Goal: Information Seeking & Learning: Check status

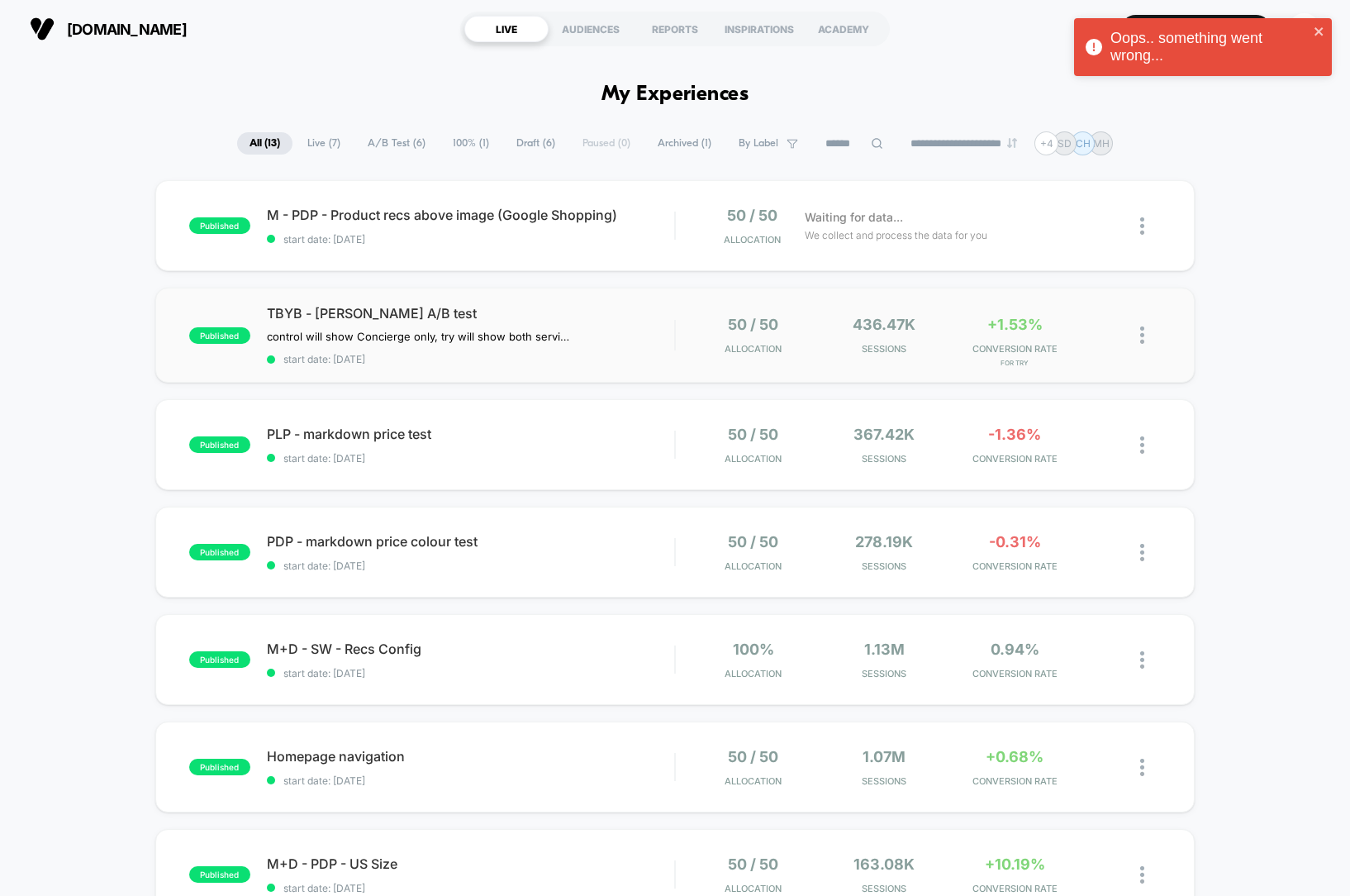
click at [163, 316] on div "published TBYB - Harper A/B test control will show Concierge only, try will sho…" at bounding box center [675, 335] width 1040 height 95
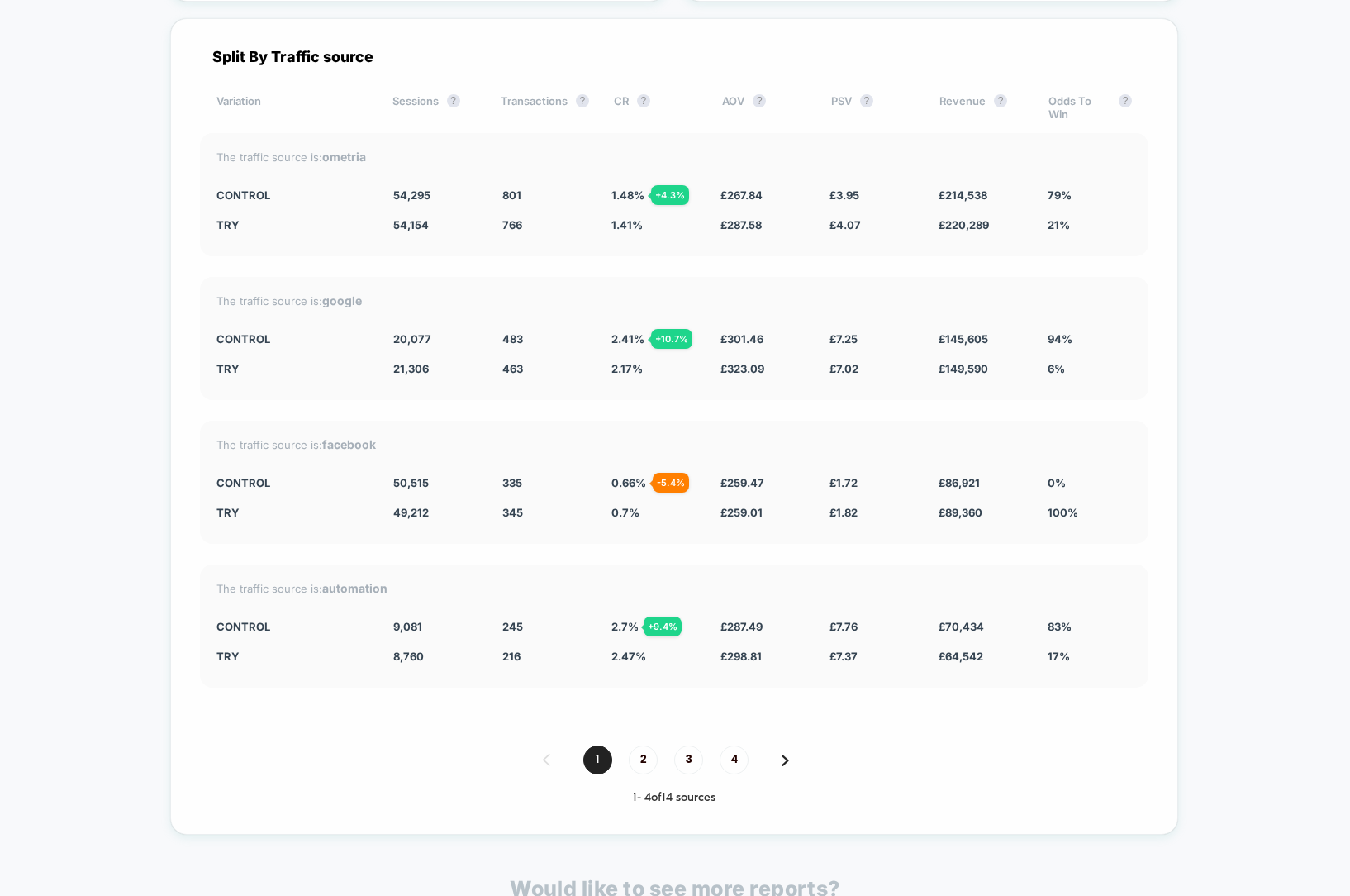
scroll to position [2953, 0]
click at [649, 760] on span "2" at bounding box center [644, 758] width 29 height 29
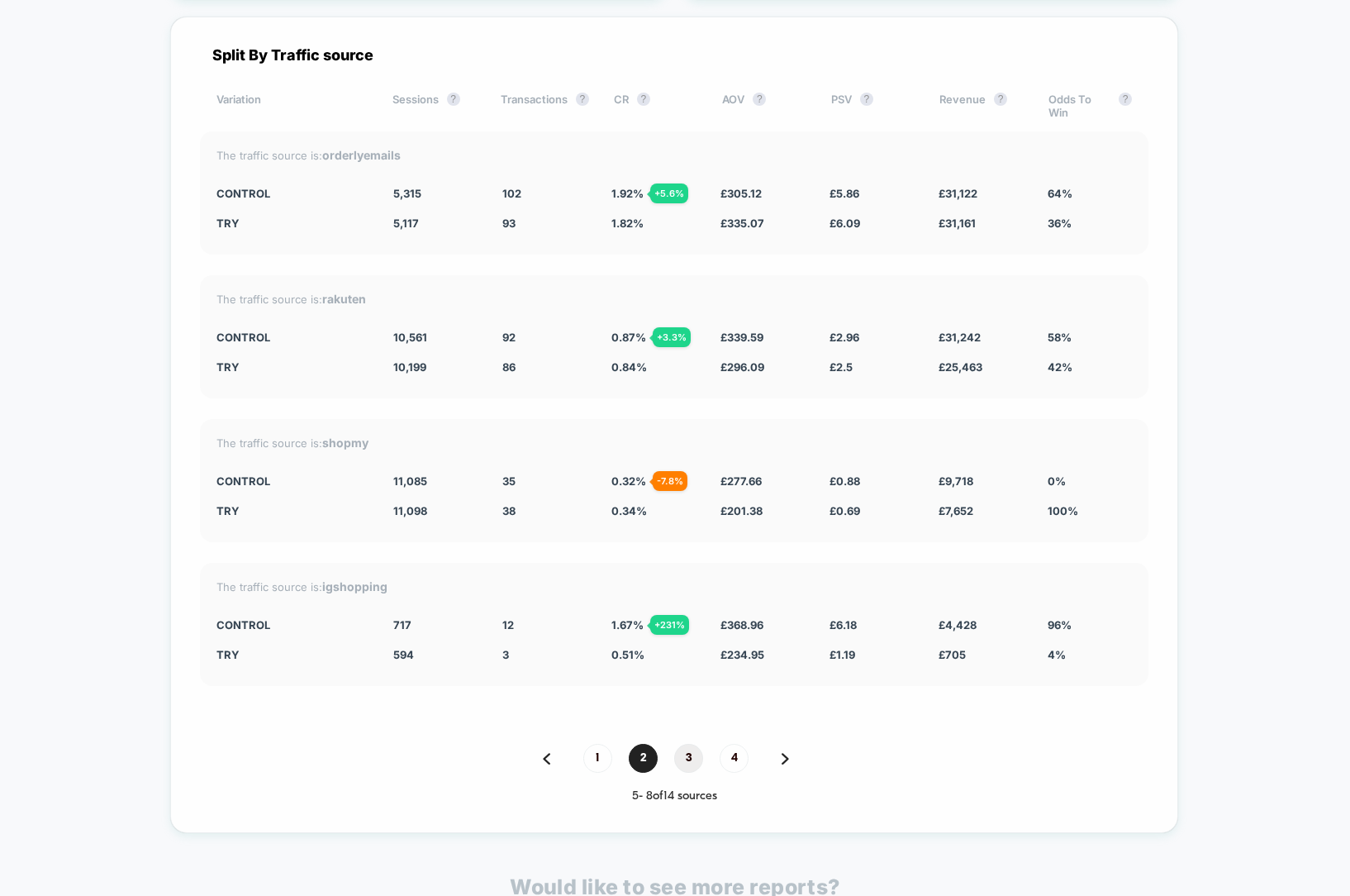
click at [689, 763] on span "3" at bounding box center [689, 758] width 29 height 29
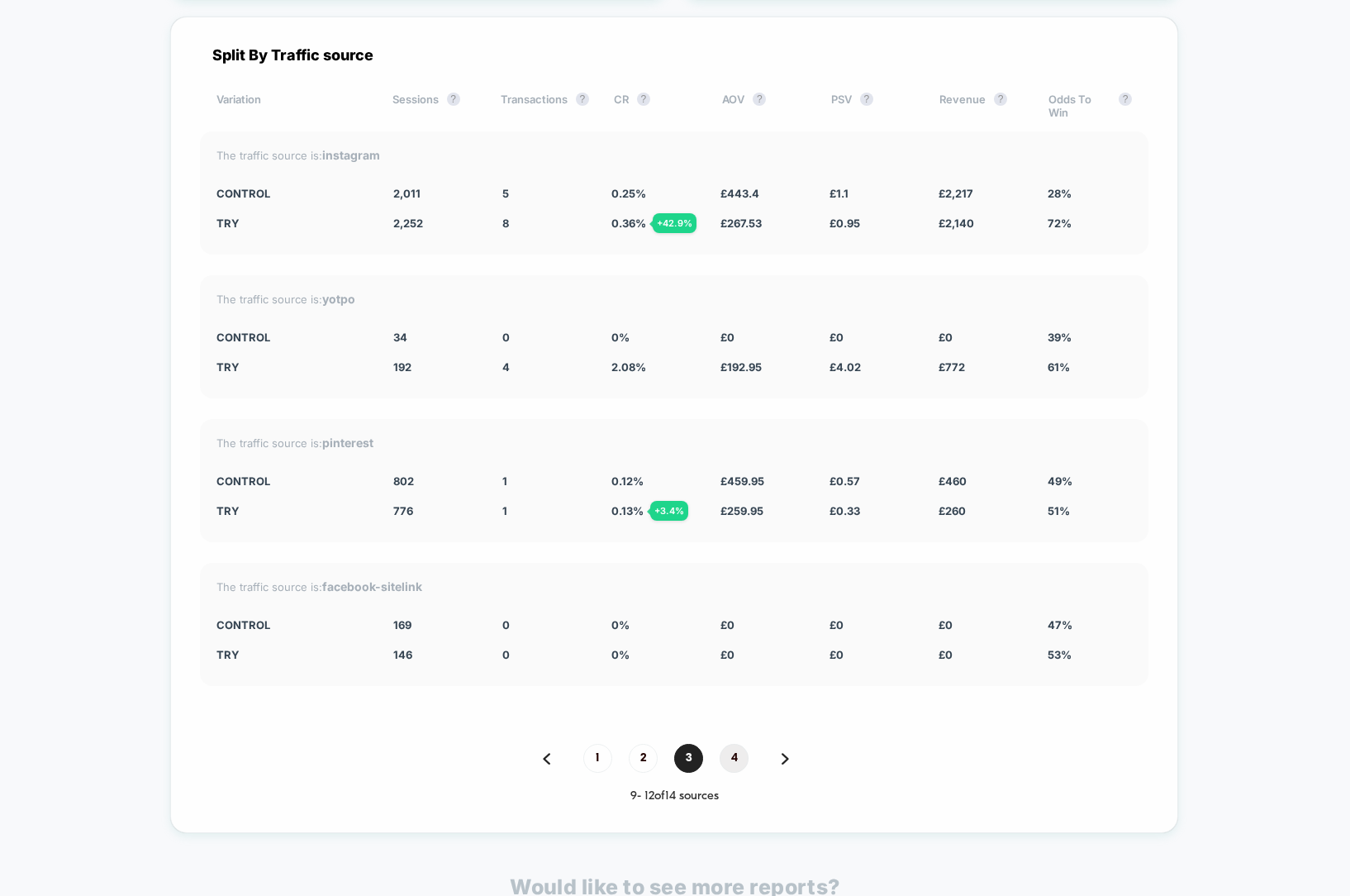
click at [736, 762] on span "4" at bounding box center [734, 758] width 29 height 29
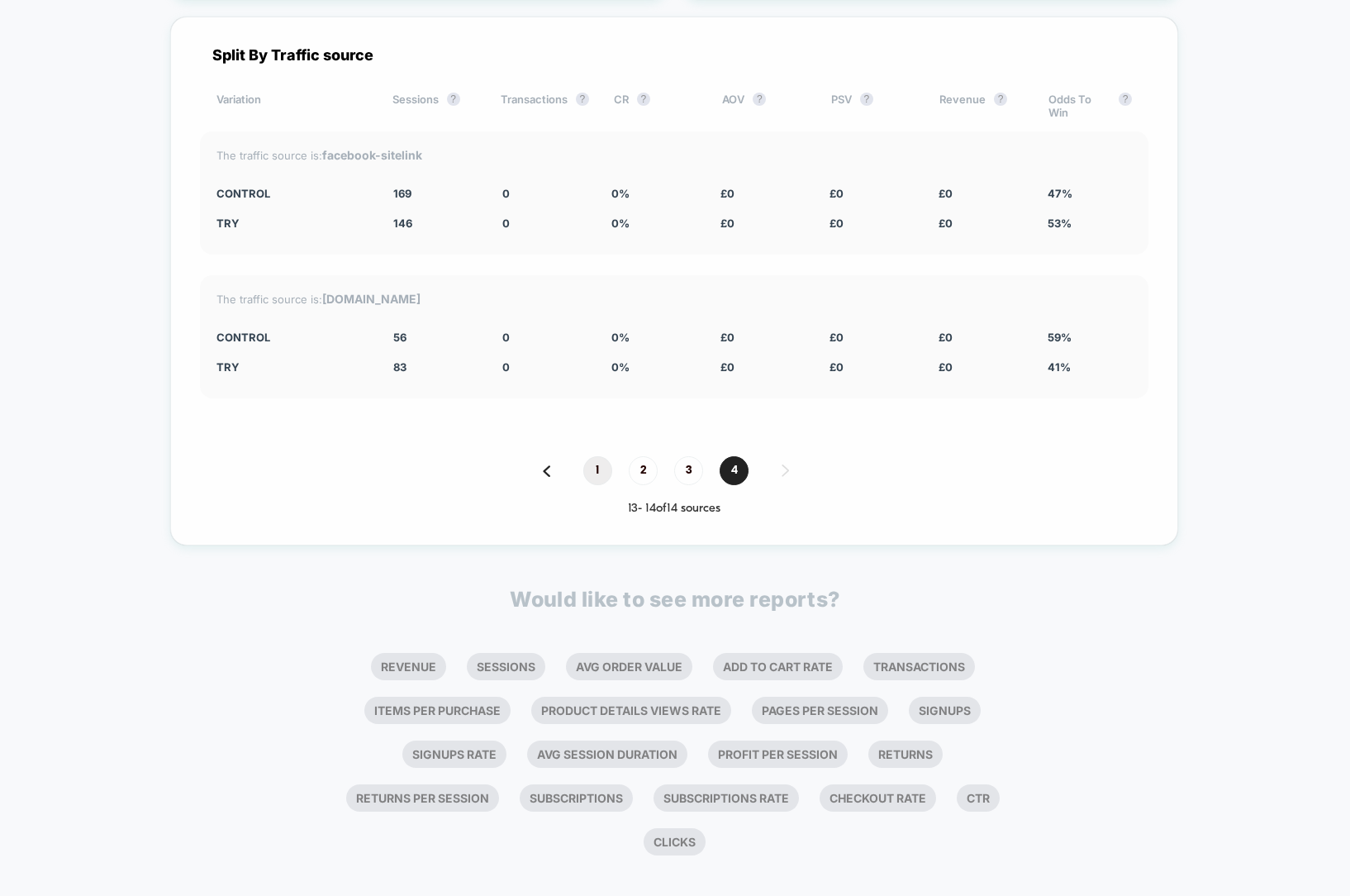
click at [593, 466] on span "1" at bounding box center [598, 471] width 29 height 29
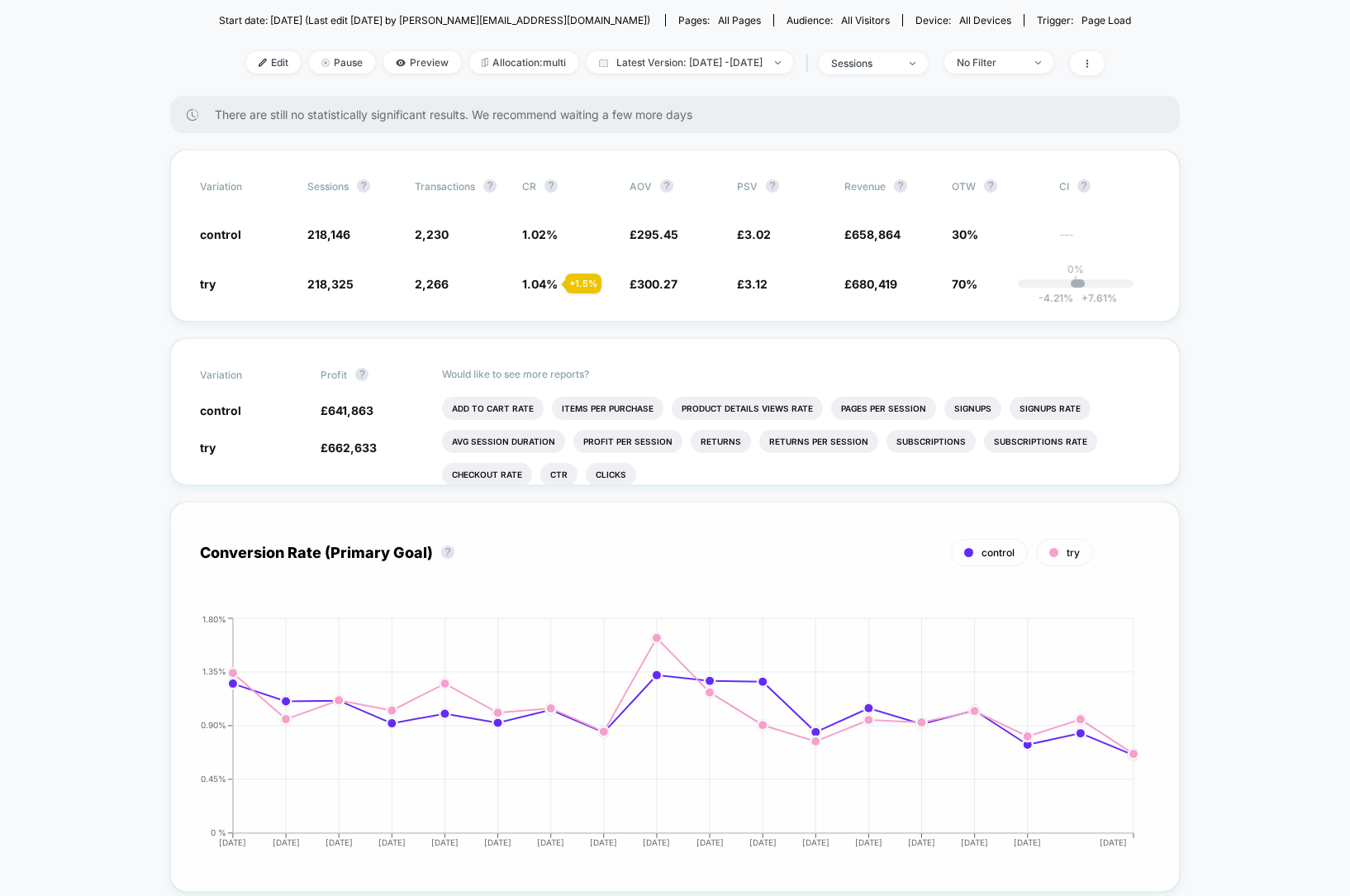
scroll to position [0, 0]
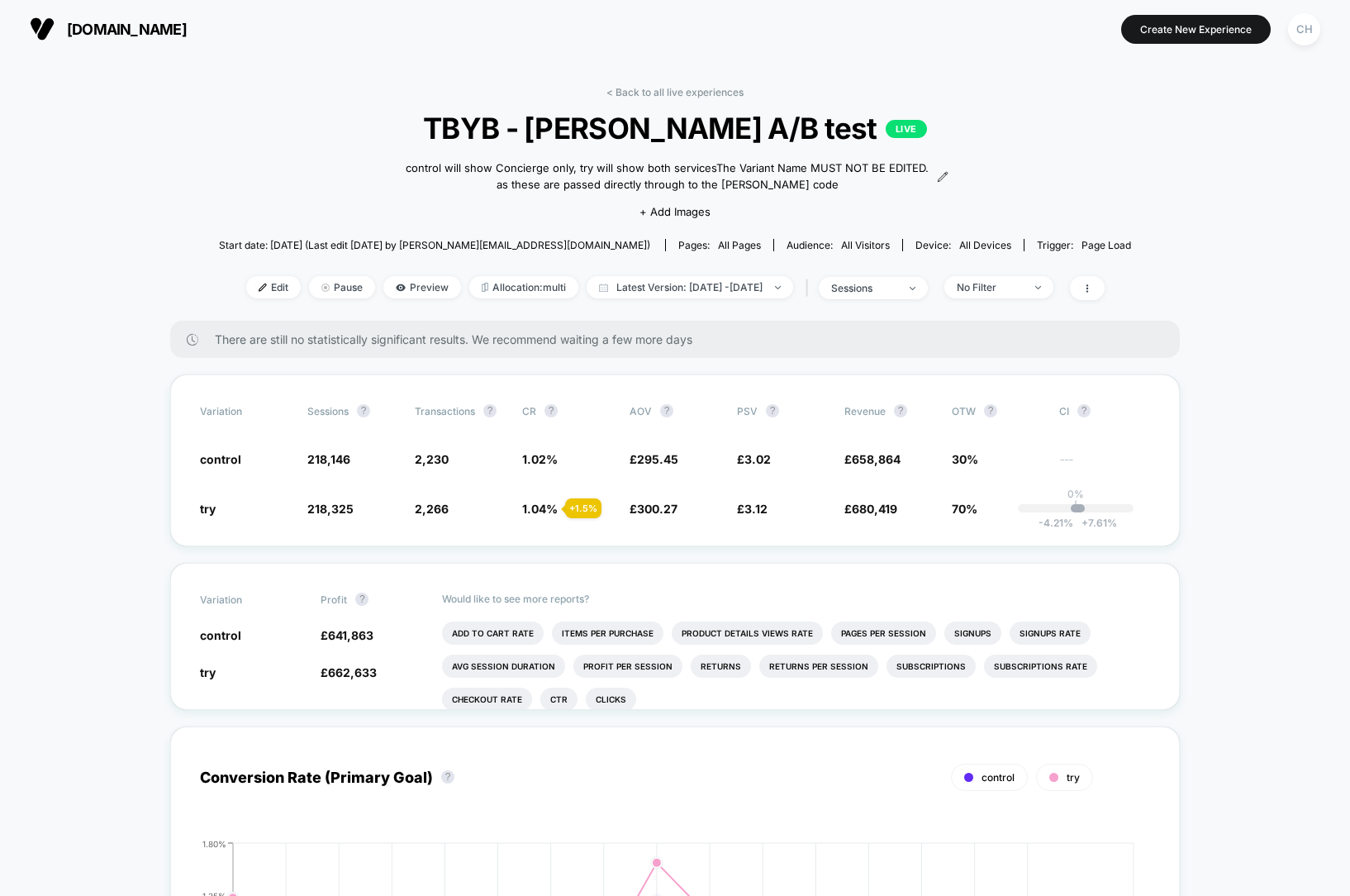
click at [614, 86] on link "< Back to all live experiences" at bounding box center [675, 91] width 137 height 13
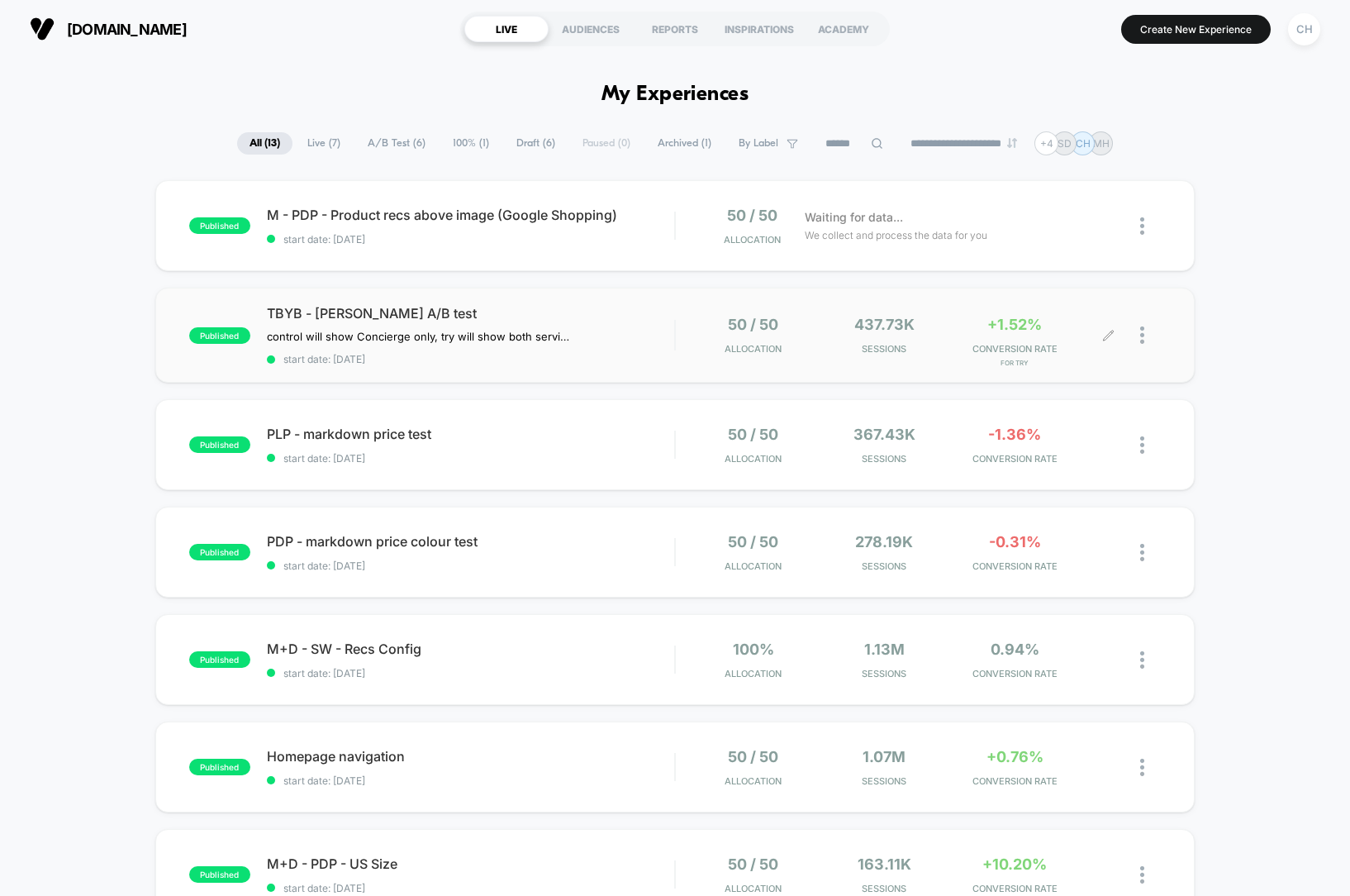
click at [1145, 336] on div at bounding box center [1151, 335] width 20 height 39
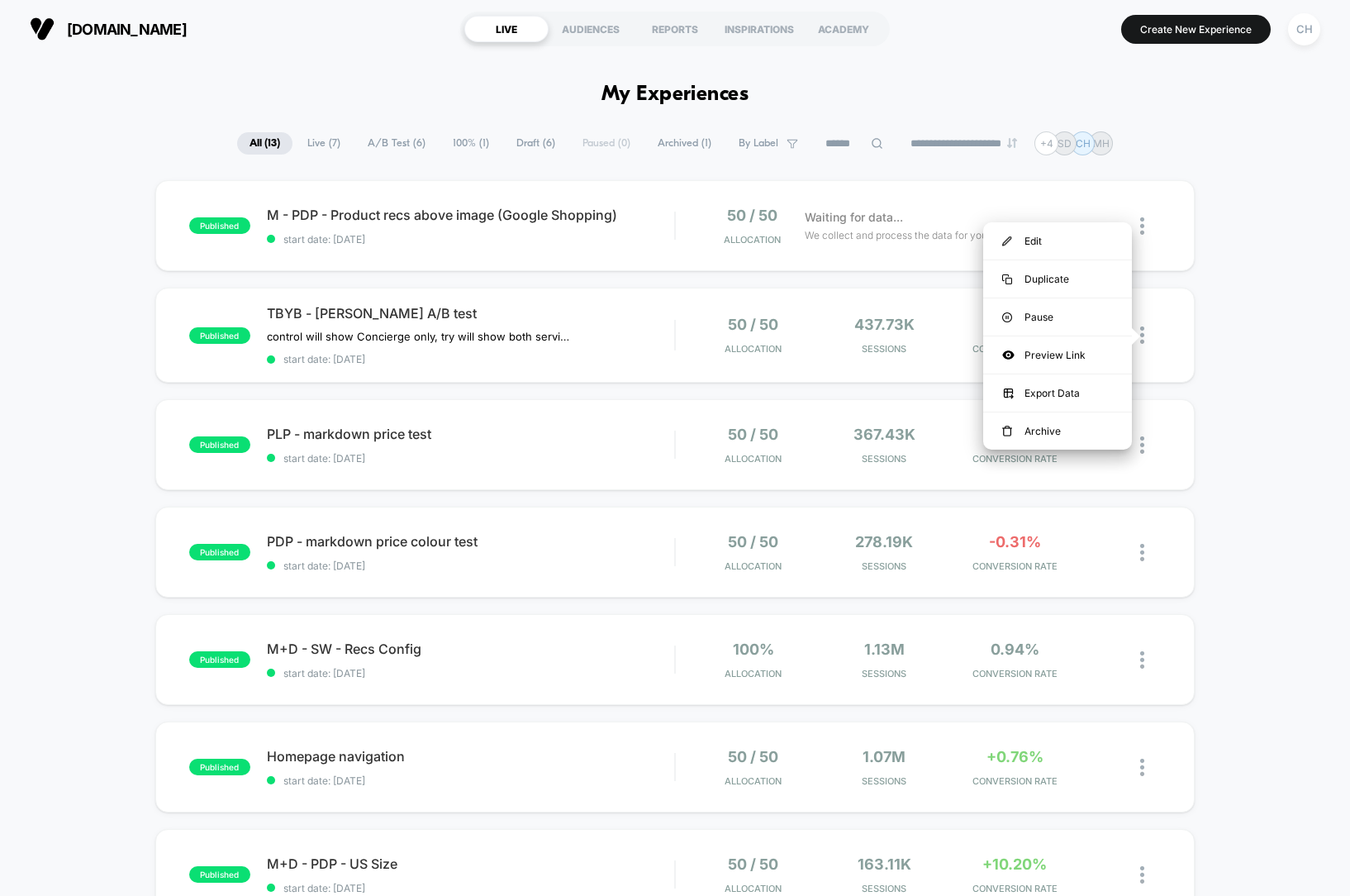
click at [1258, 340] on div "published M - PDP - Product recs above image (Google Shopping) start date: 26/0…" at bounding box center [675, 860] width 1350 height 1359
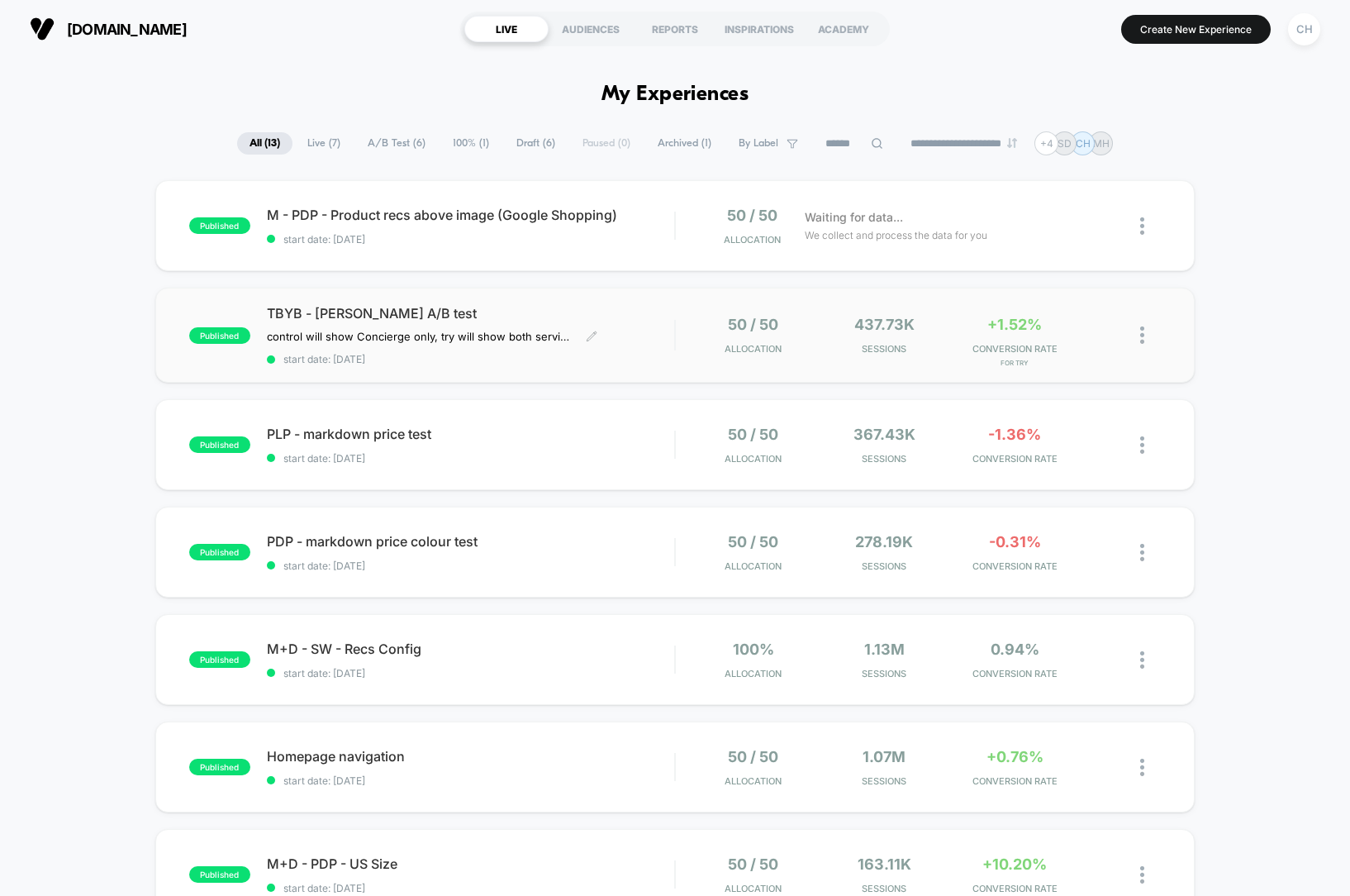
click at [192, 311] on div "published TBYB - Harper A/B test control will show Concierge only, try will sho…" at bounding box center [431, 335] width 485 height 60
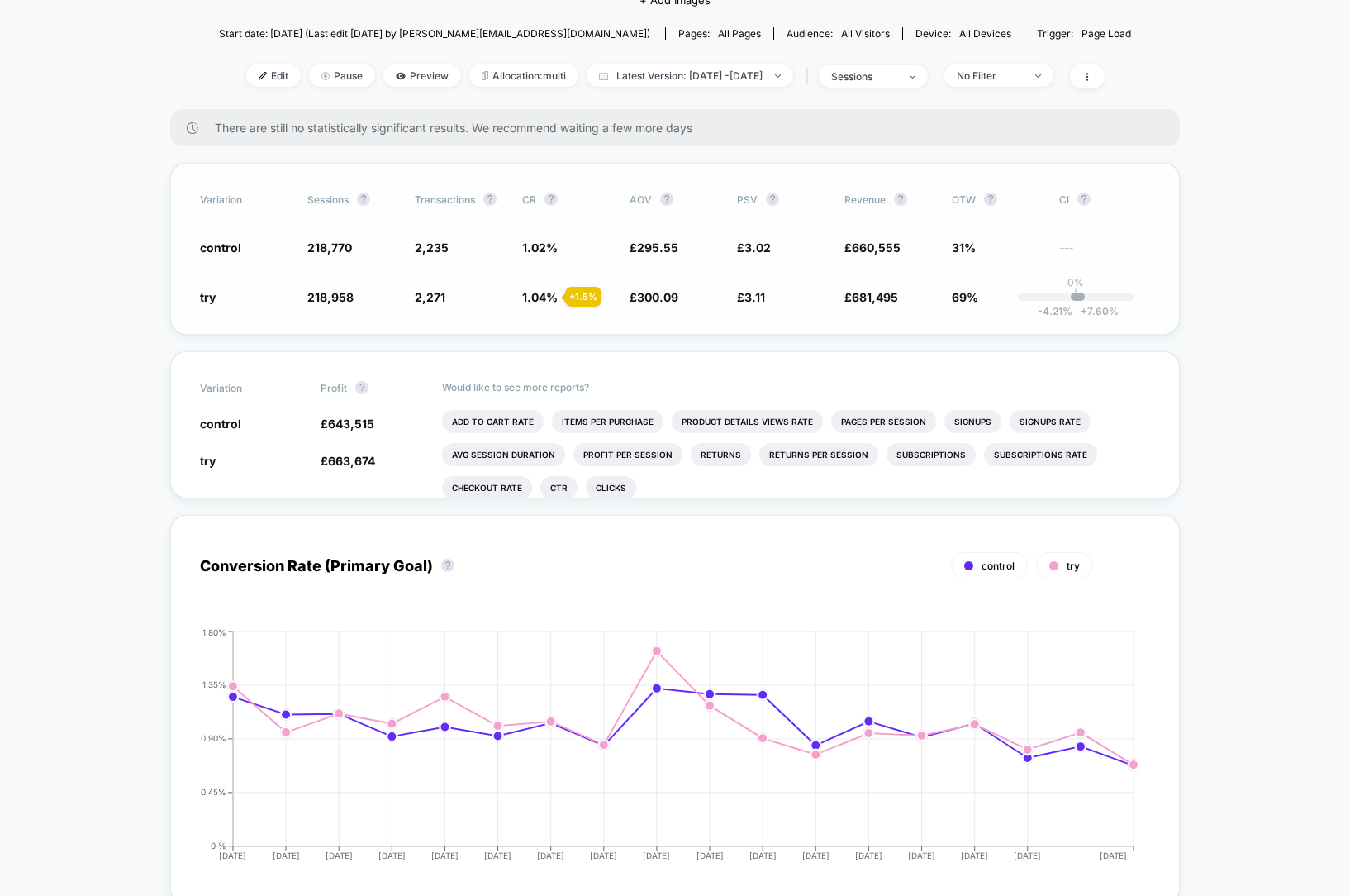
scroll to position [336, 0]
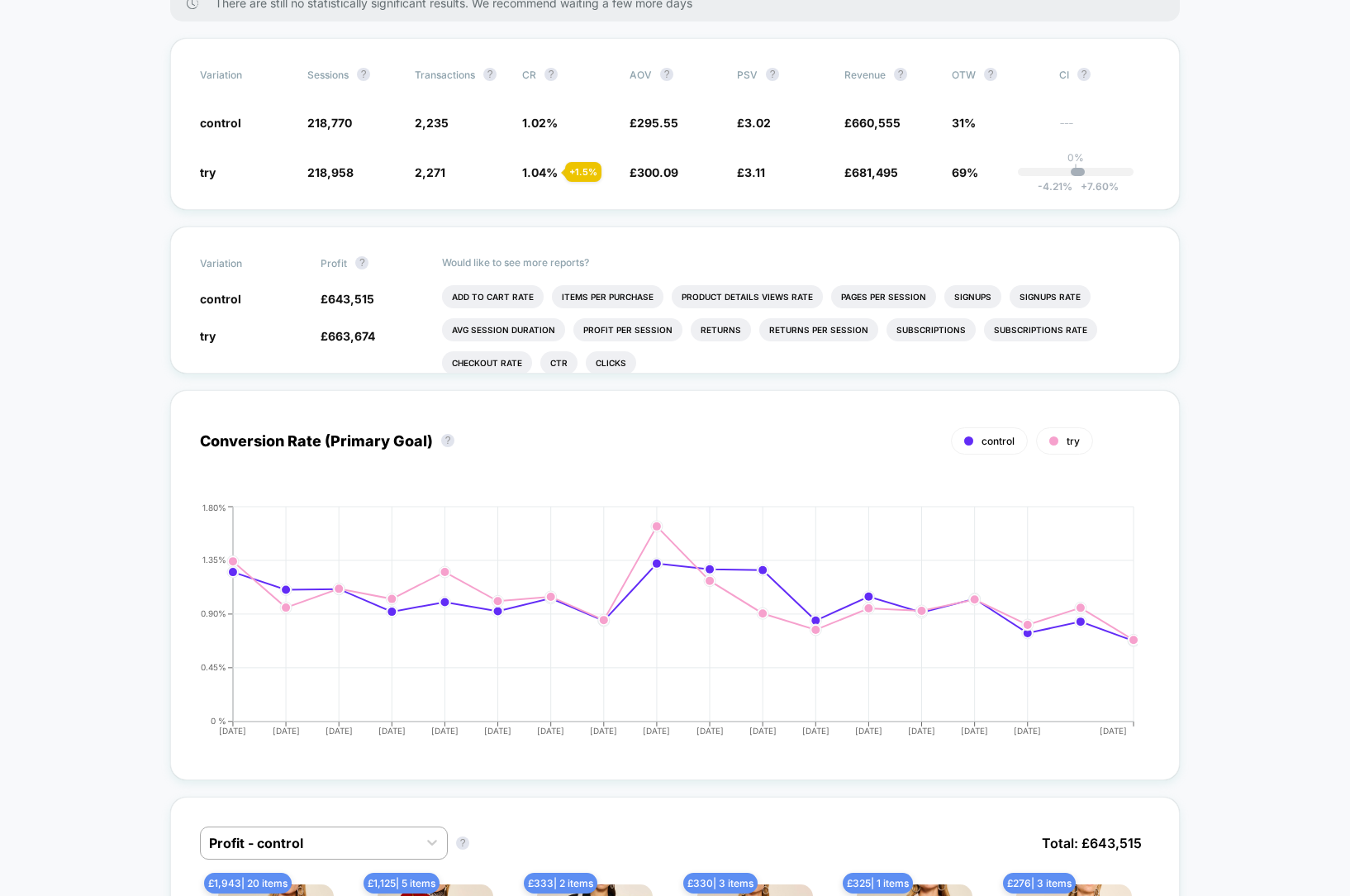
click at [289, 763] on div "Conversion Rate (Primary Goal) ? control try Hide 2025-08-11 2025-08-12 2025-08…" at bounding box center [675, 585] width 1010 height 390
